Goal: Transaction & Acquisition: Subscribe to service/newsletter

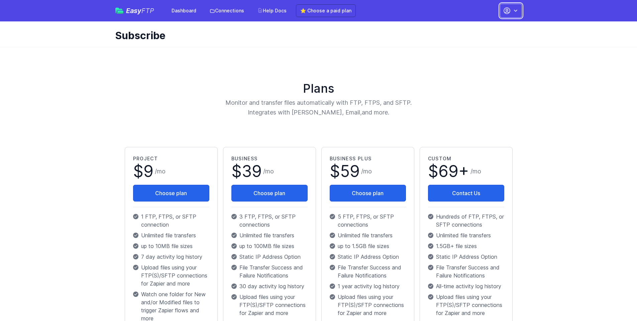
click at [516, 10] on icon "button" at bounding box center [515, 10] width 7 height 7
click at [495, 28] on link "Account Settings" at bounding box center [490, 28] width 64 height 12
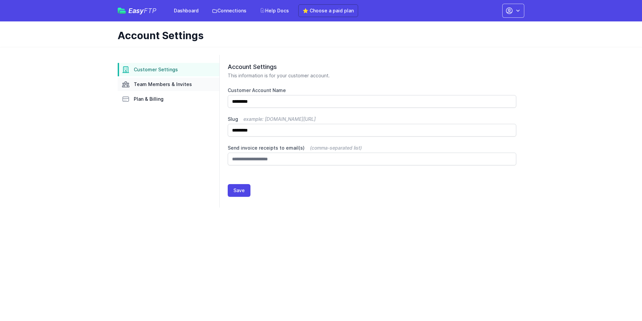
click at [157, 85] on span "Team Members & Invites" at bounding box center [163, 84] width 58 height 7
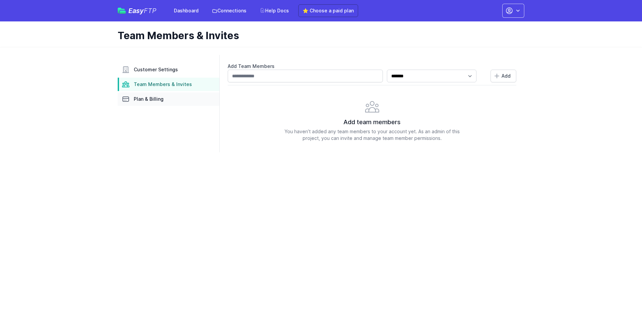
click at [145, 99] on span "Plan & Billing" at bounding box center [149, 99] width 30 height 7
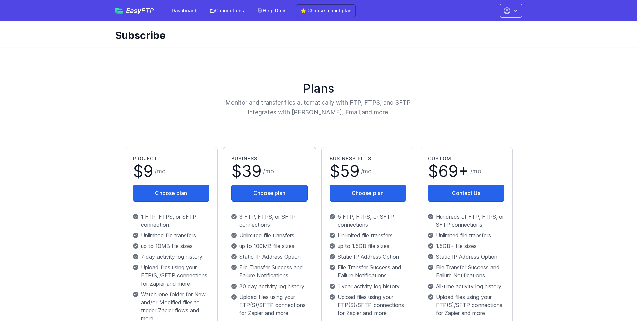
click at [544, 82] on main "Plans Monitor and transfer files automatically with FTP, FTPS, and SFTP. Integr…" at bounding box center [318, 289] width 637 height 484
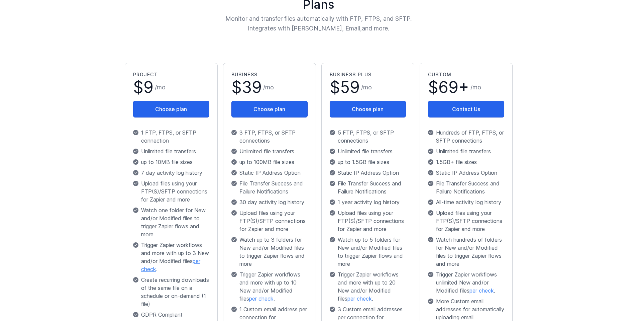
scroll to position [100, 0]
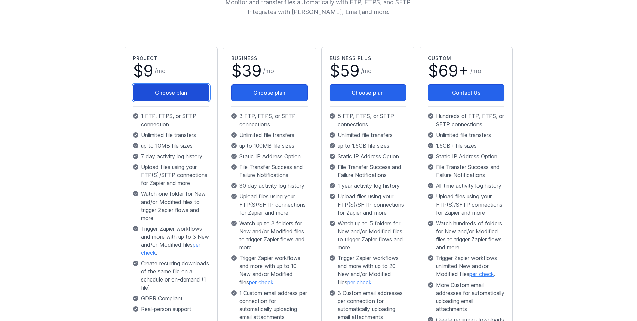
click at [180, 98] on button "Choose plan" at bounding box center [171, 92] width 76 height 17
